Goal: Task Accomplishment & Management: Use online tool/utility

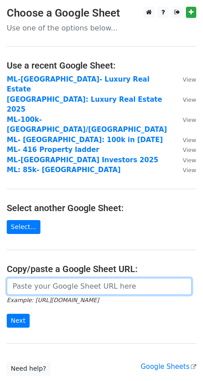
click at [45, 278] on input "url" at bounding box center [99, 286] width 185 height 17
paste input "[URL][DOMAIN_NAME]"
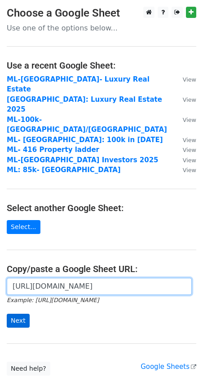
type input "https://docs.google.com/spreadsheets/d/19SRKfeOP_0Q96liChWJ3Fa82uGf4kFRIzlERr2a…"
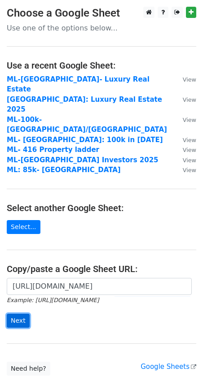
click at [21, 314] on input "Next" at bounding box center [18, 321] width 23 height 14
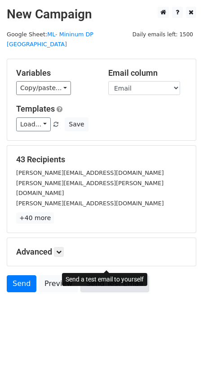
click at [123, 275] on link "Send Test Email" at bounding box center [114, 283] width 68 height 17
click at [101, 275] on link "Send Test Email" at bounding box center [114, 283] width 68 height 17
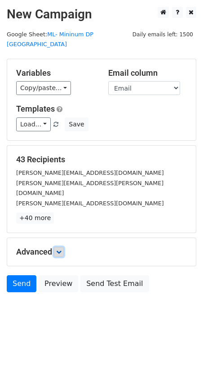
click at [59, 249] on icon at bounding box center [58, 251] width 5 height 5
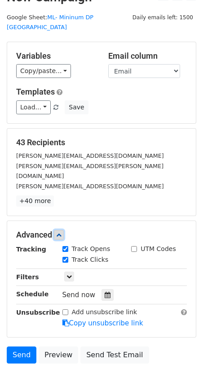
scroll to position [25, 0]
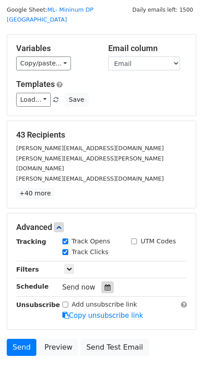
click at [104, 284] on icon at bounding box center [107, 287] width 6 height 6
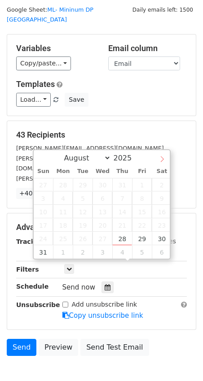
select select "8"
click at [159, 157] on icon at bounding box center [162, 159] width 6 height 6
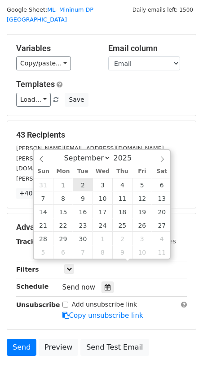
type input "[DATE] 12:00"
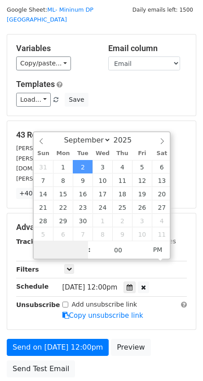
scroll to position [0, 0]
click at [60, 247] on input "0" at bounding box center [61, 250] width 55 height 18
type input "10"
type input "[DATE] 10:00"
click at [154, 248] on span "PM" at bounding box center [157, 250] width 25 height 18
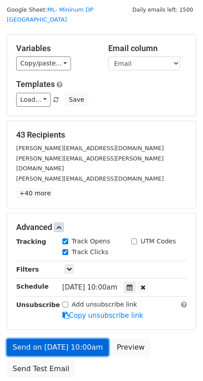
click at [70, 339] on link "Send on [DATE] 10:00am" at bounding box center [58, 347] width 102 height 17
